Goal: Book appointment/travel/reservation

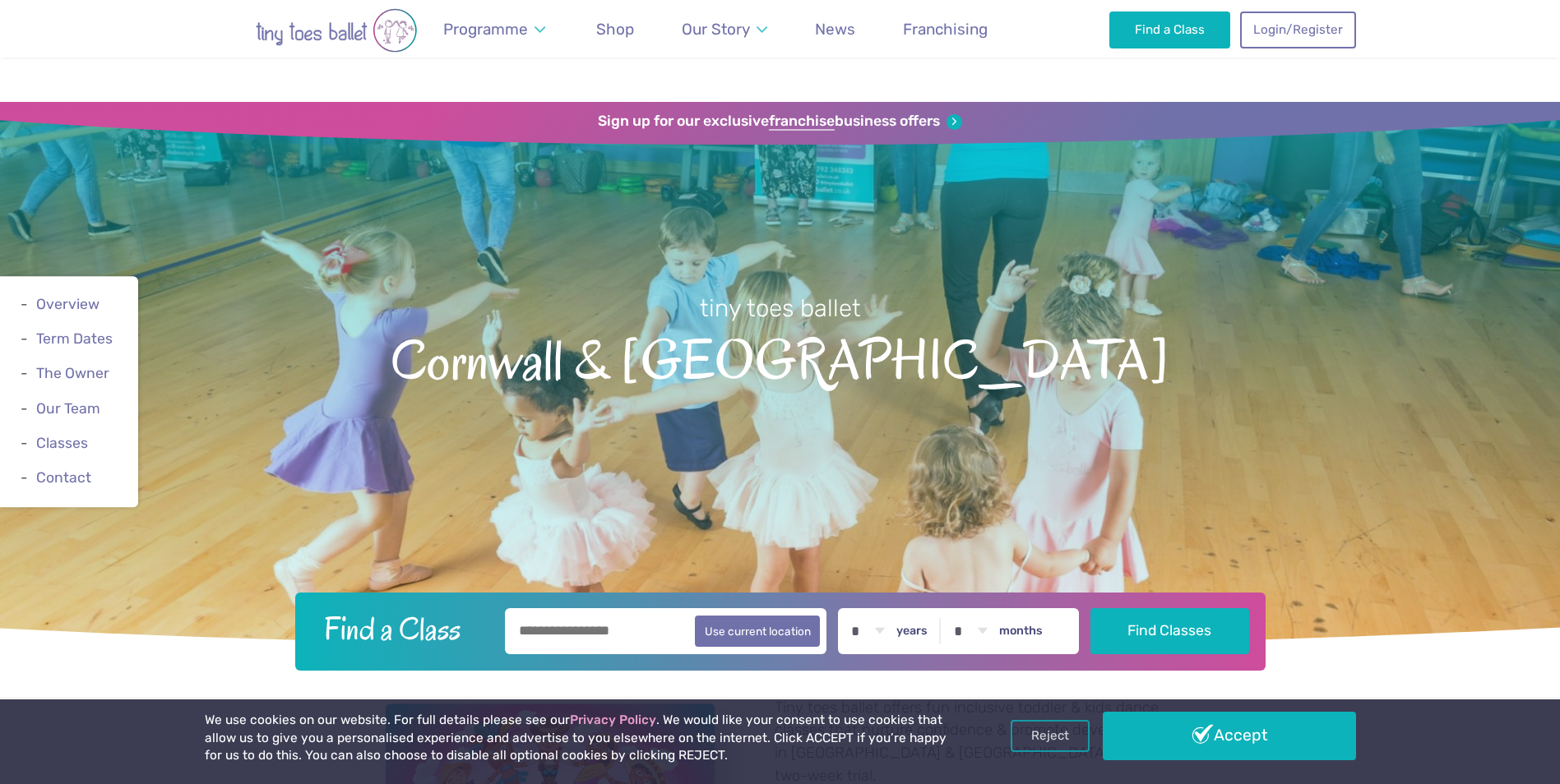
scroll to position [165, 0]
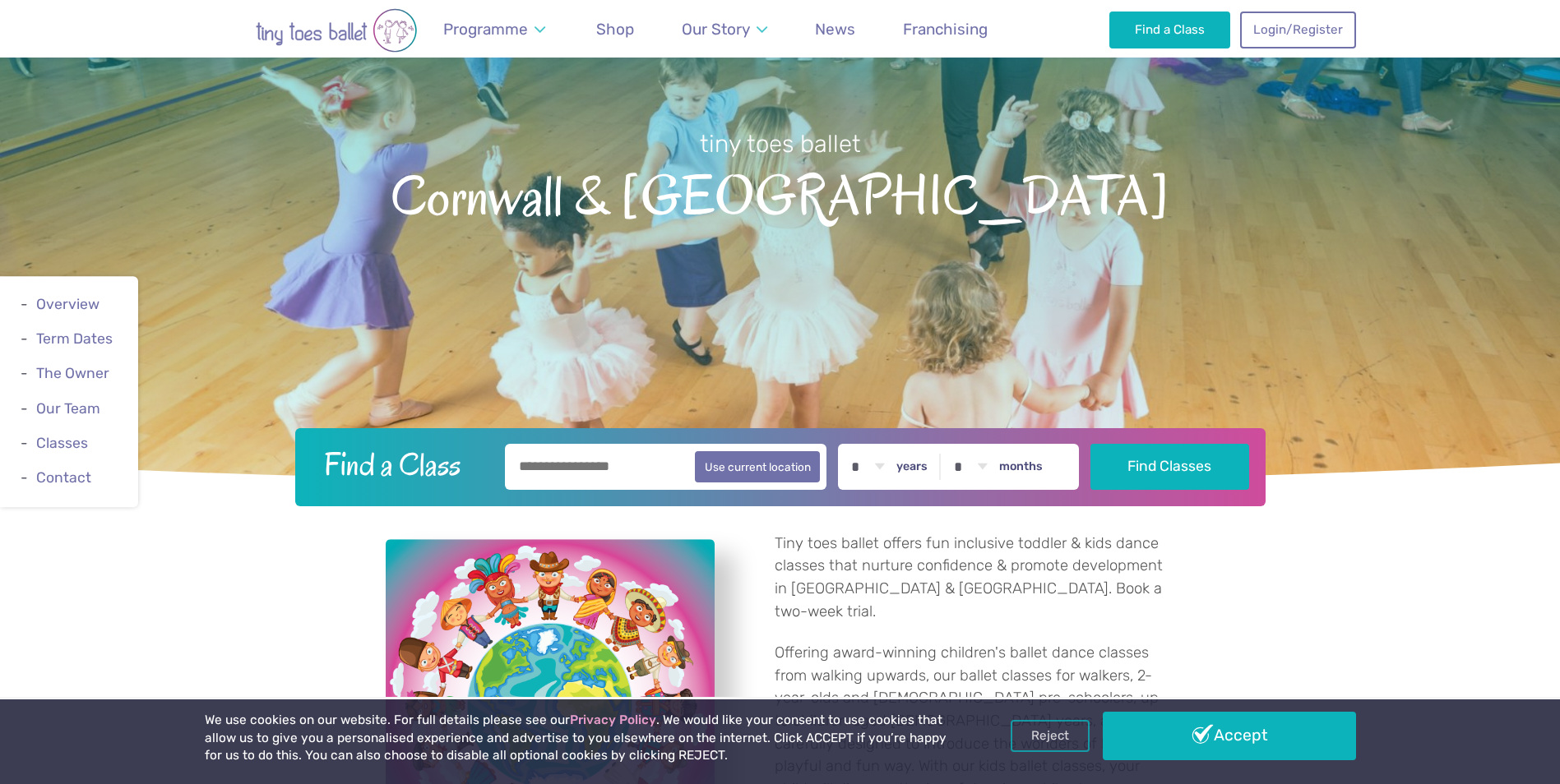
click at [601, 463] on input "text" at bounding box center [666, 467] width 323 height 46
type input "********"
click at [1183, 465] on button "Find Classes" at bounding box center [1170, 466] width 158 height 46
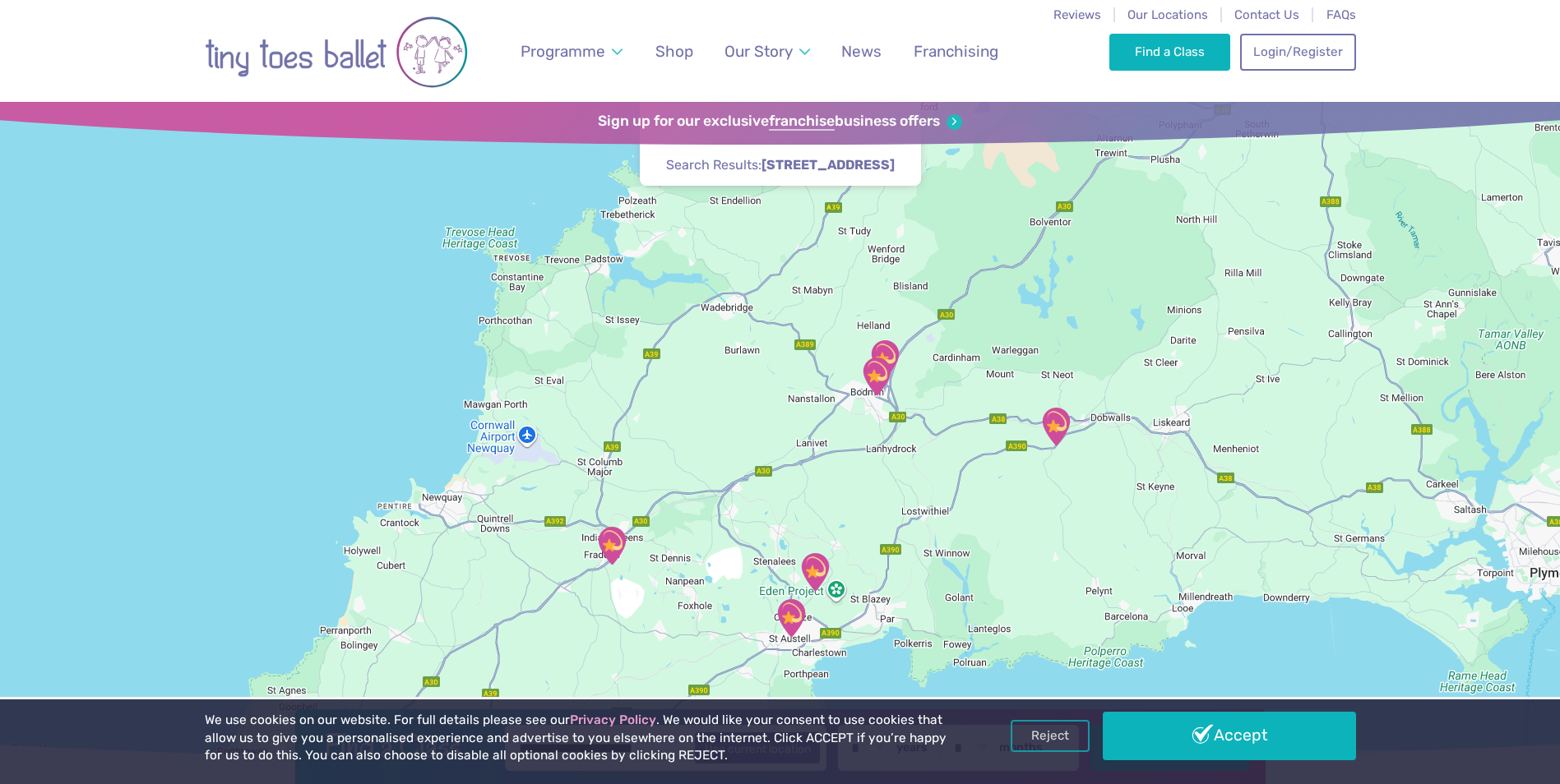
drag, startPoint x: 765, startPoint y: 432, endPoint x: 745, endPoint y: 491, distance: 62.3
click at [745, 491] on div at bounding box center [780, 432] width 1560 height 661
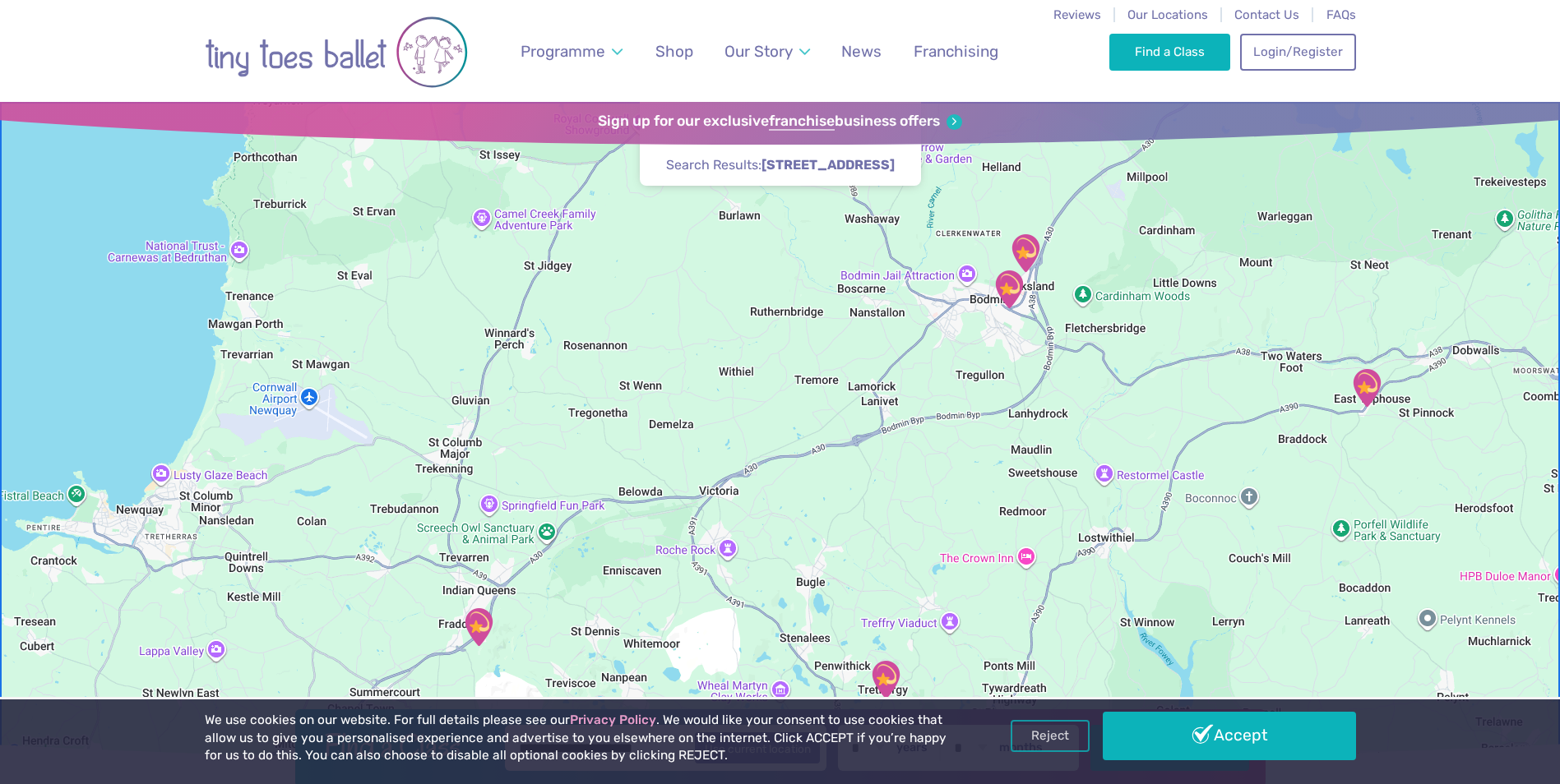
click at [483, 626] on img "Fraddon Village Hall" at bounding box center [478, 627] width 41 height 41
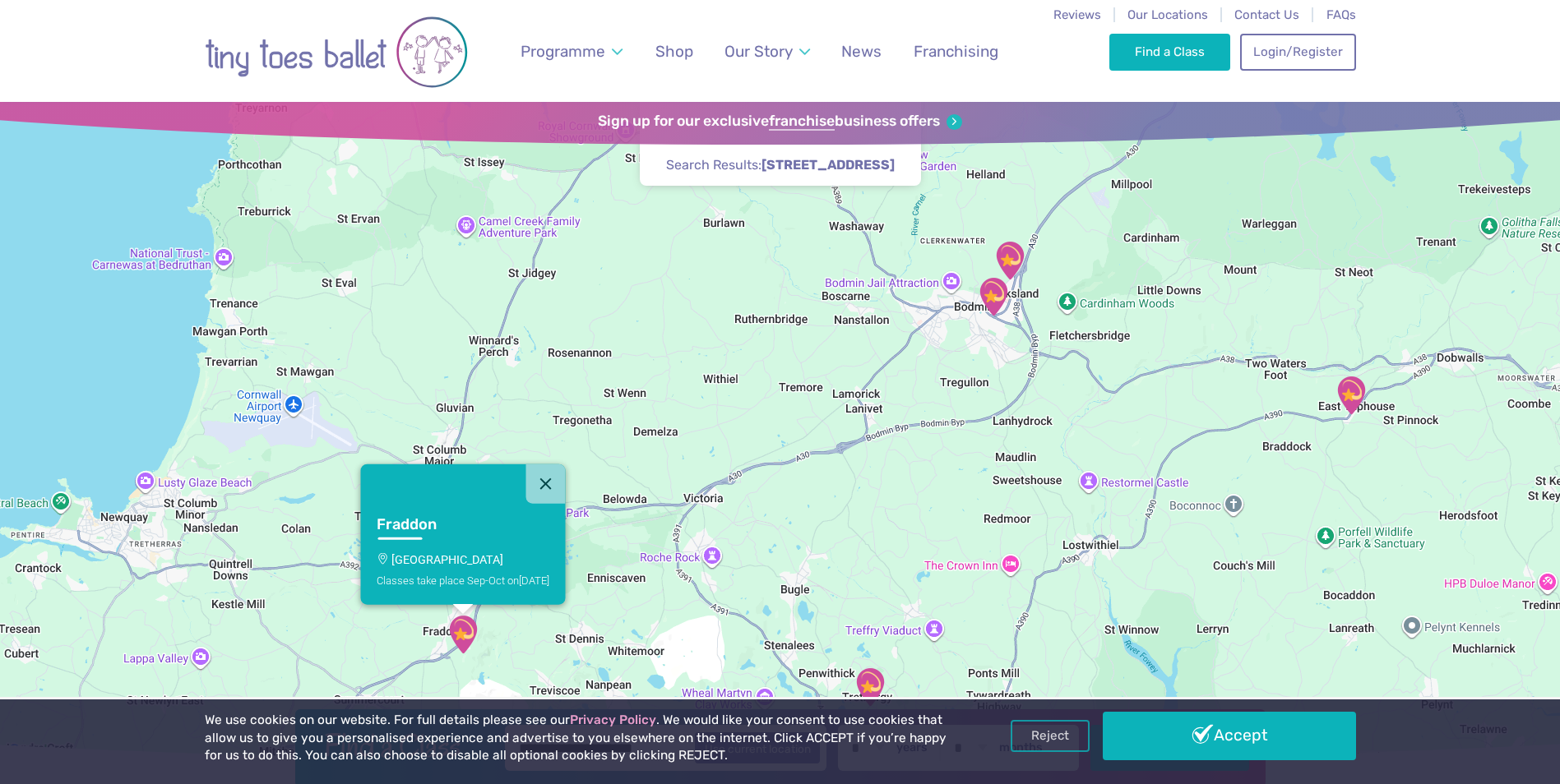
drag, startPoint x: 858, startPoint y: 558, endPoint x: 762, endPoint y: 578, distance: 98.1
click at [756, 606] on div "Fraddon [GEOGRAPHIC_DATA] Classes take place Sep-Oct [DATE]" at bounding box center [780, 432] width 1560 height 661
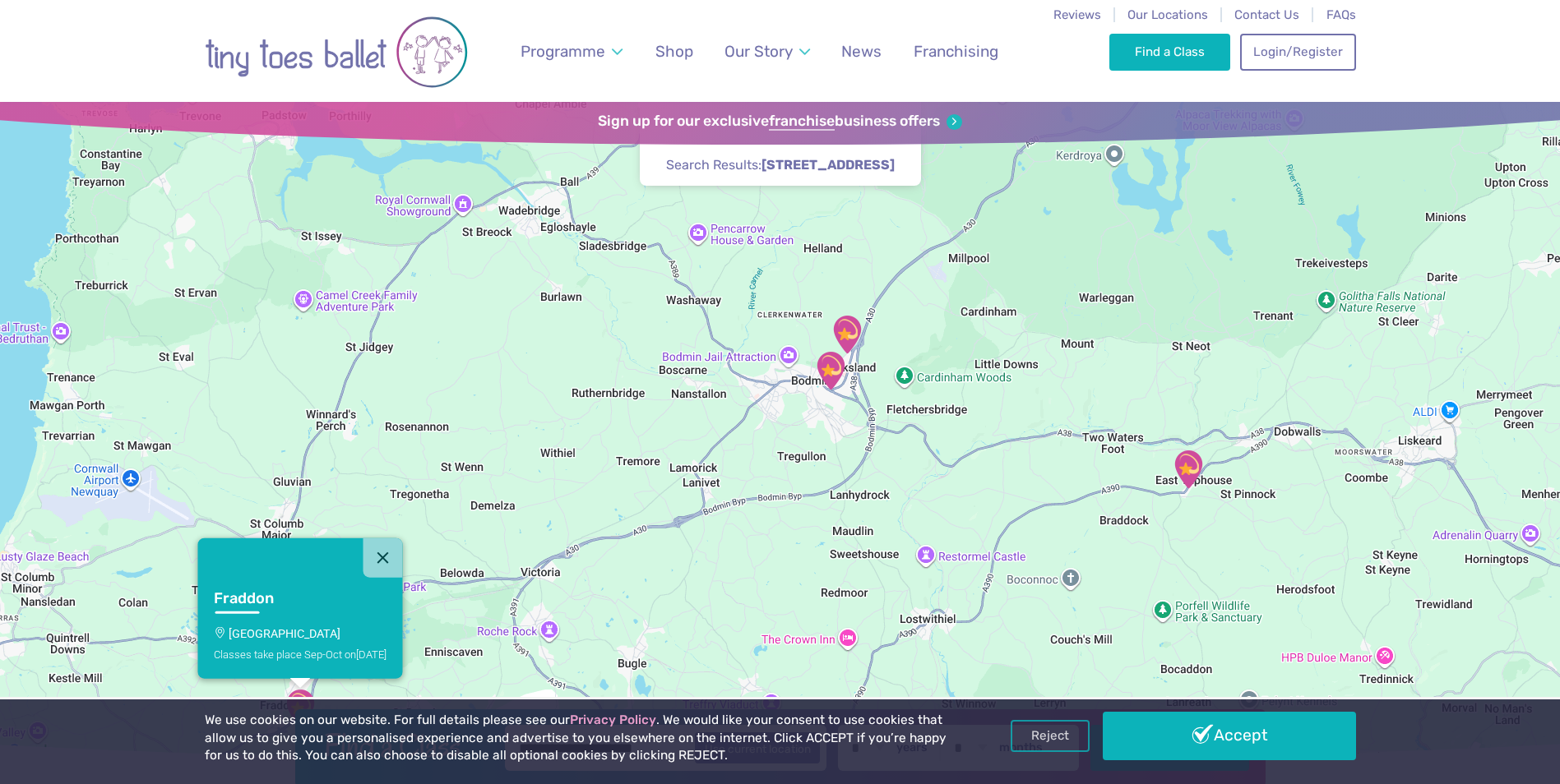
click at [832, 375] on img "The SPACE" at bounding box center [830, 370] width 41 height 41
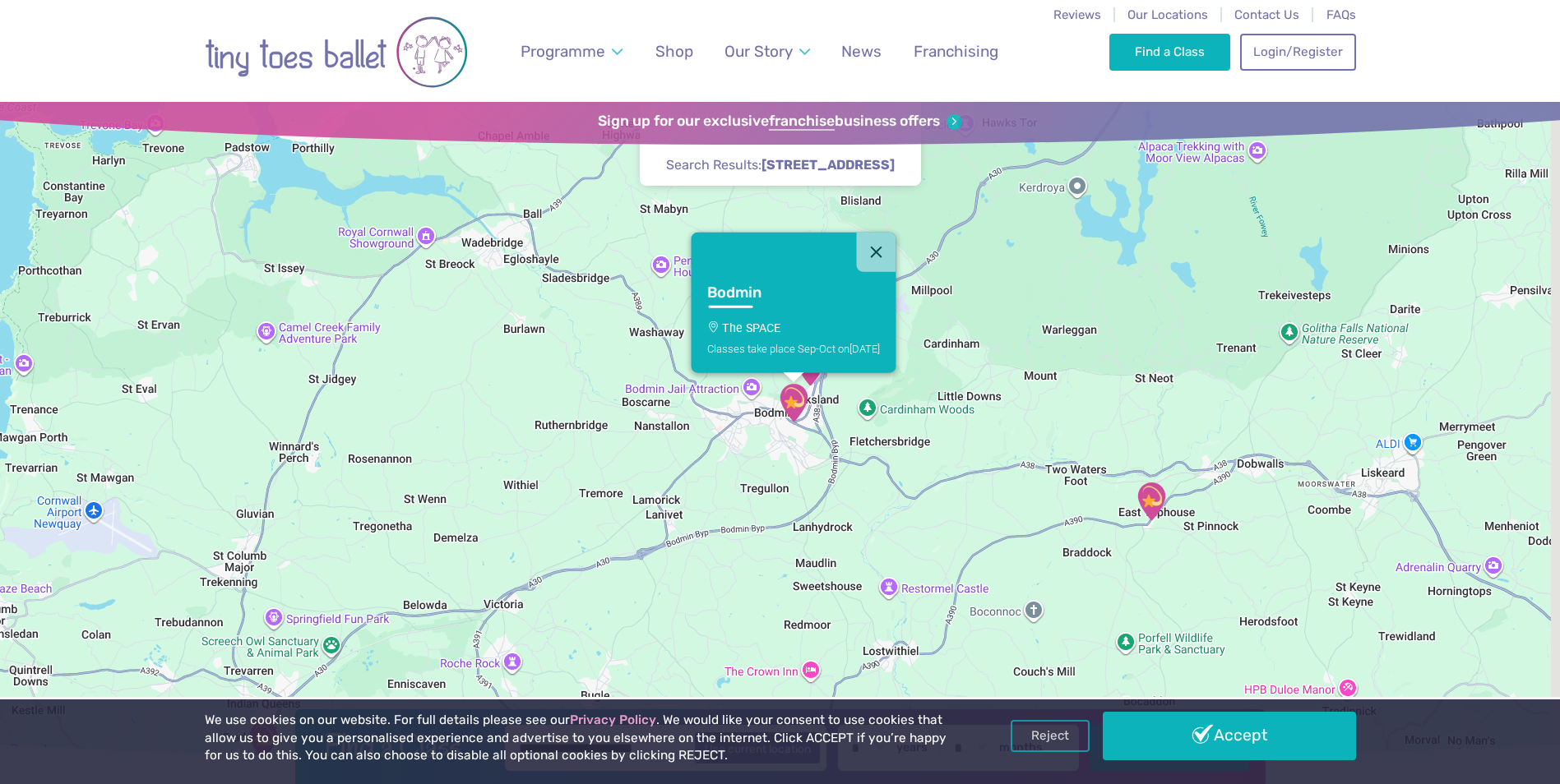
drag, startPoint x: 837, startPoint y: 432, endPoint x: 765, endPoint y: 501, distance: 99.7
click at [765, 501] on div "Bodmin The SPACE Classes take place Sep-Oct [DATE]" at bounding box center [780, 432] width 1560 height 661
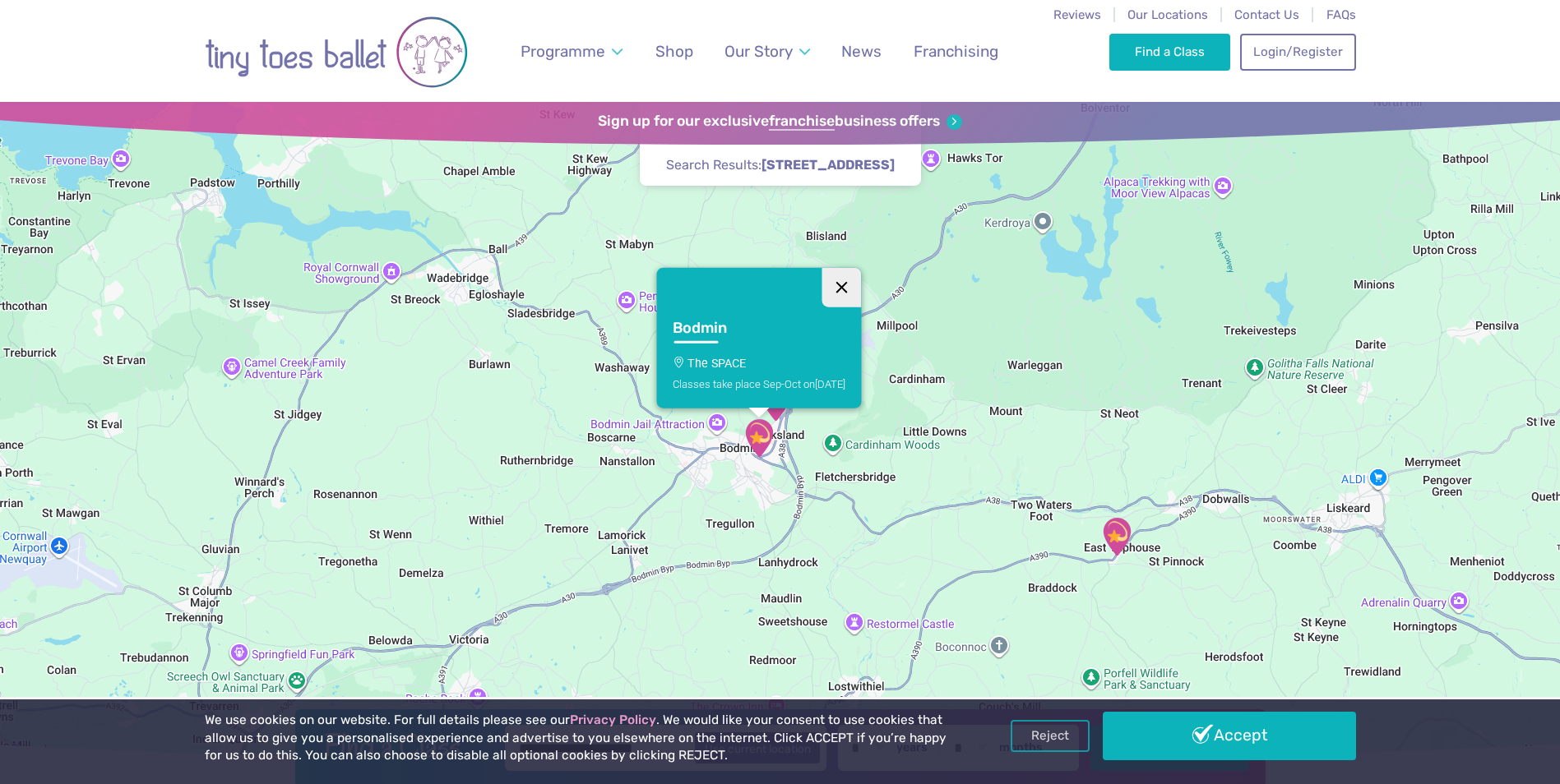
click at [839, 284] on button "Close" at bounding box center [841, 287] width 40 height 40
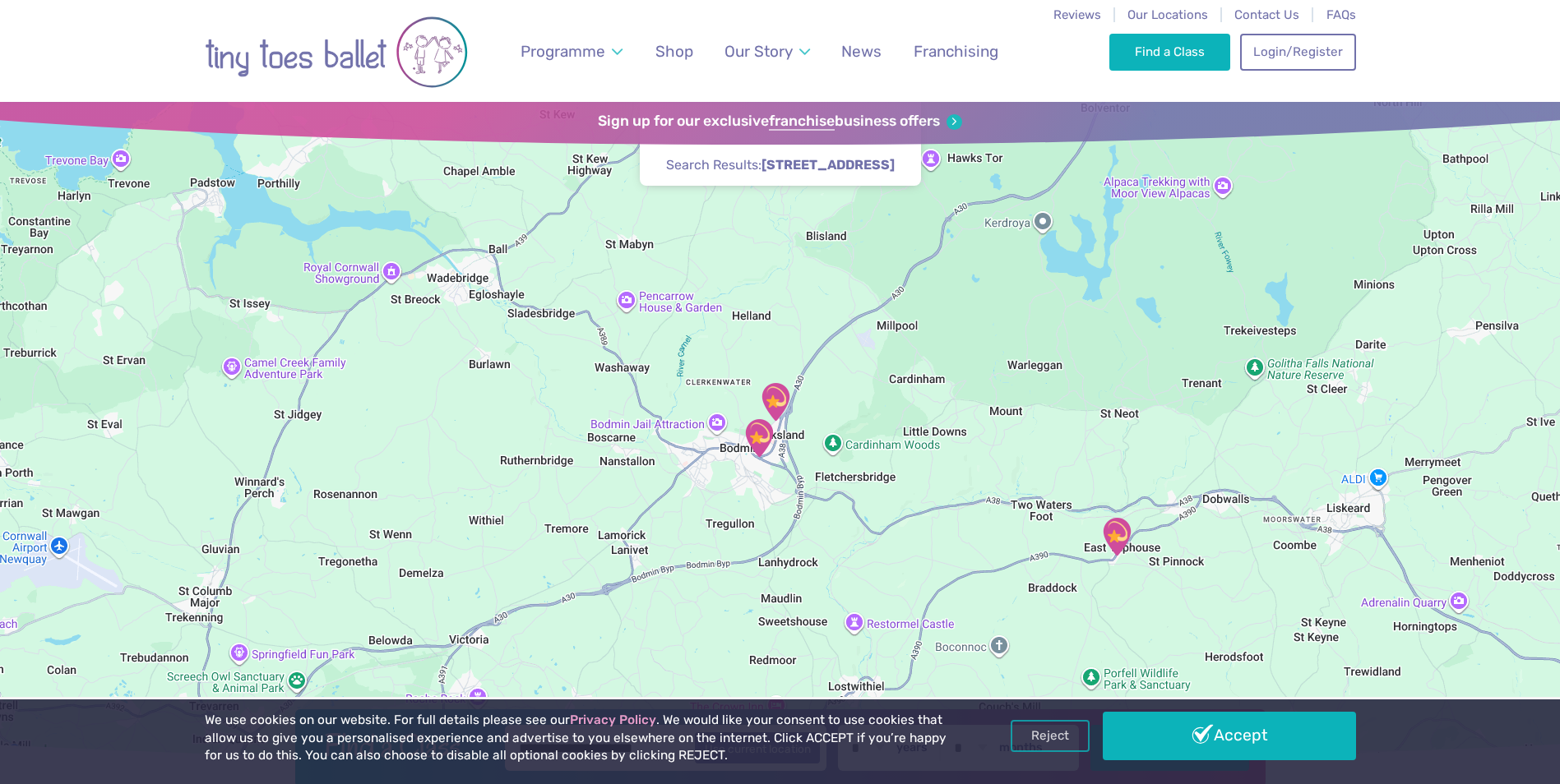
click at [767, 403] on img "One For All, Lanivet Parish Community …" at bounding box center [775, 402] width 41 height 41
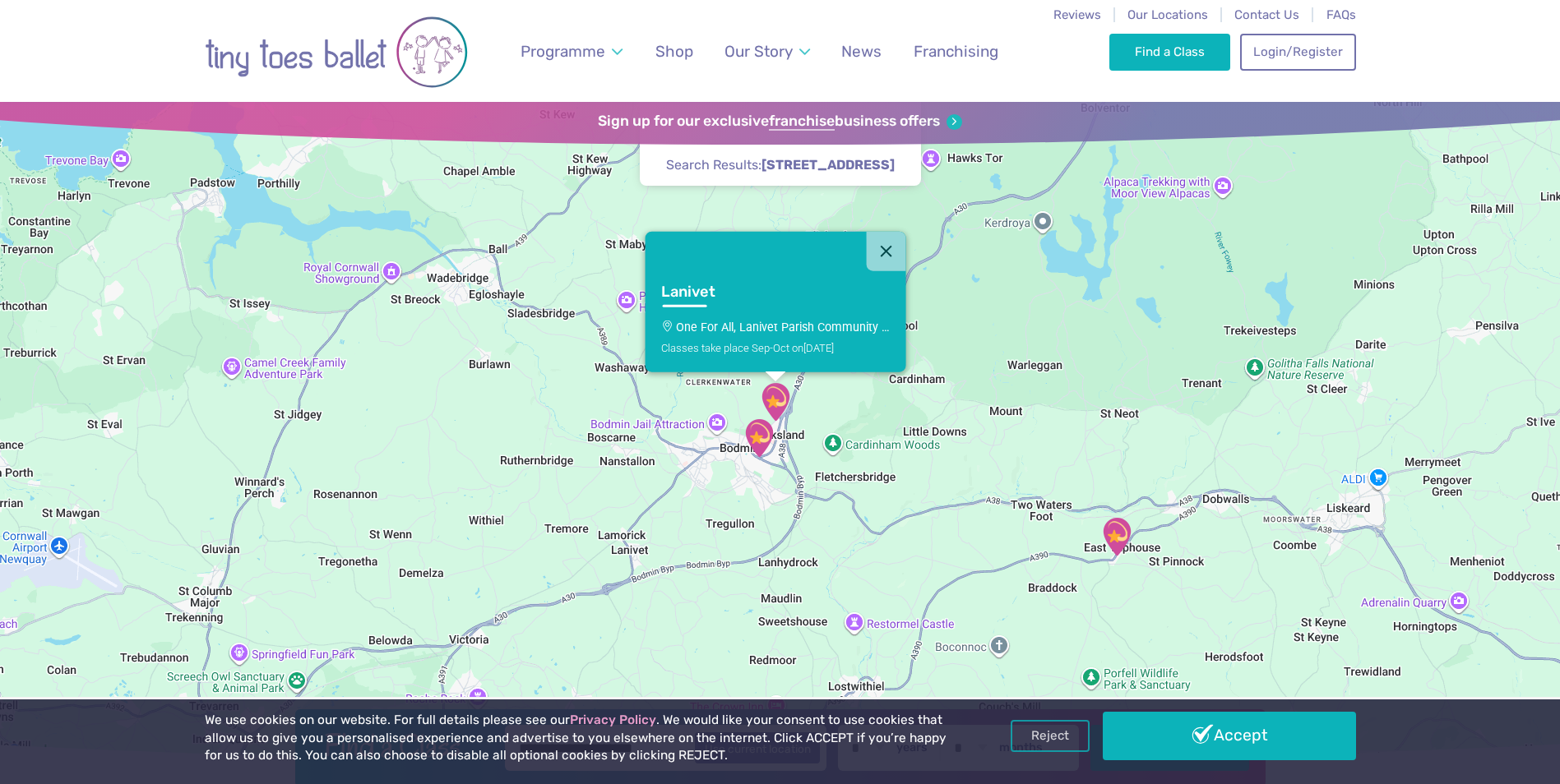
click at [886, 247] on button "Close" at bounding box center [886, 251] width 40 height 40
